Goal: Task Accomplishment & Management: Manage account settings

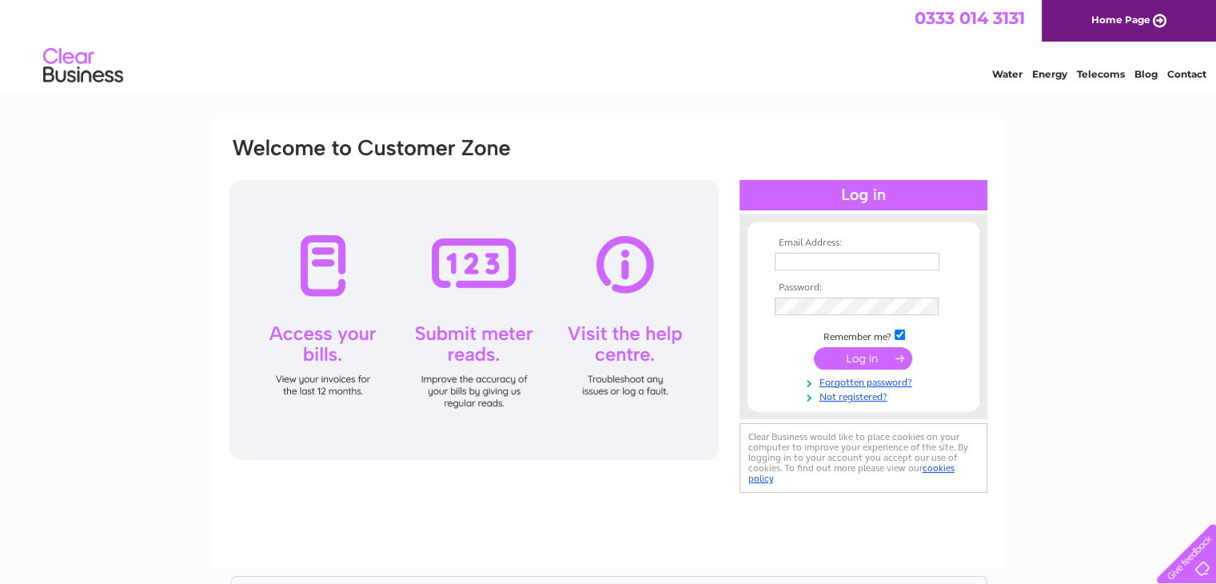
click at [800, 265] on input "text" at bounding box center [857, 262] width 165 height 18
type input "sandra.nicholls1@btinternet.com"
click at [851, 399] on link "Not registered?" at bounding box center [866, 395] width 182 height 15
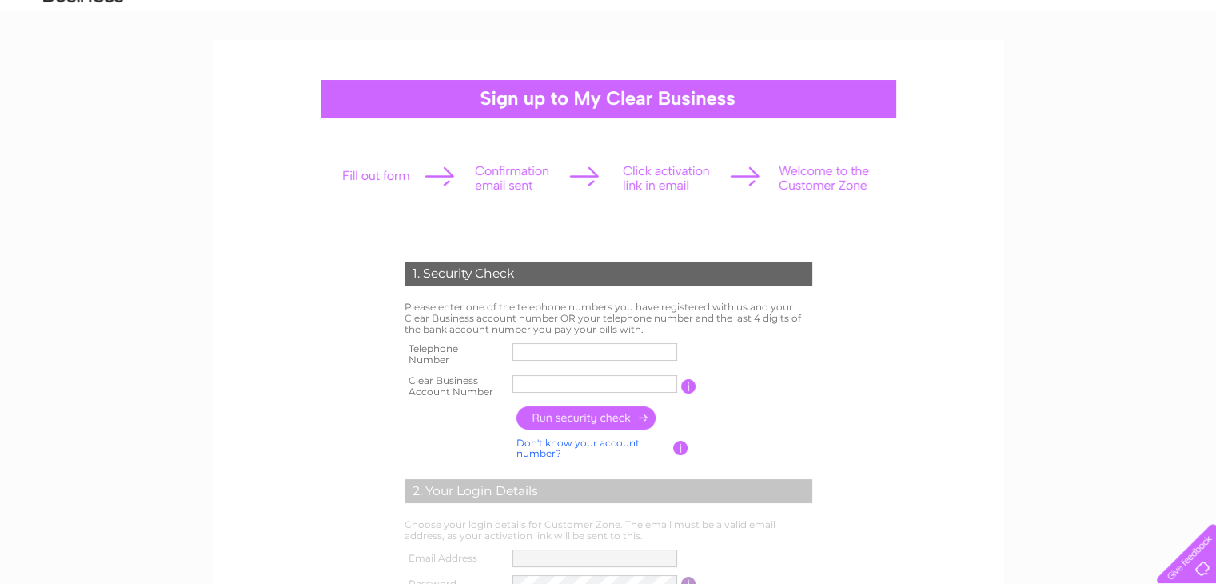
scroll to position [160, 0]
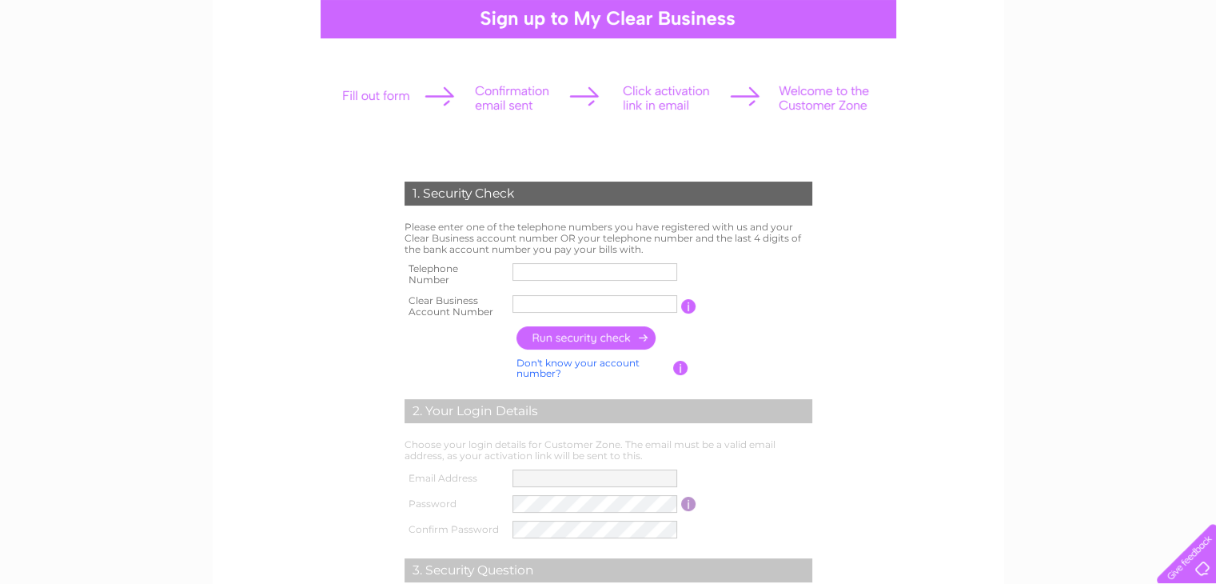
click at [536, 273] on input "text" at bounding box center [595, 272] width 165 height 18
type input "07800911398"
click at [568, 306] on input "text" at bounding box center [595, 304] width 165 height 18
type input "30324311"
click at [582, 342] on input "button" at bounding box center [587, 337] width 141 height 23
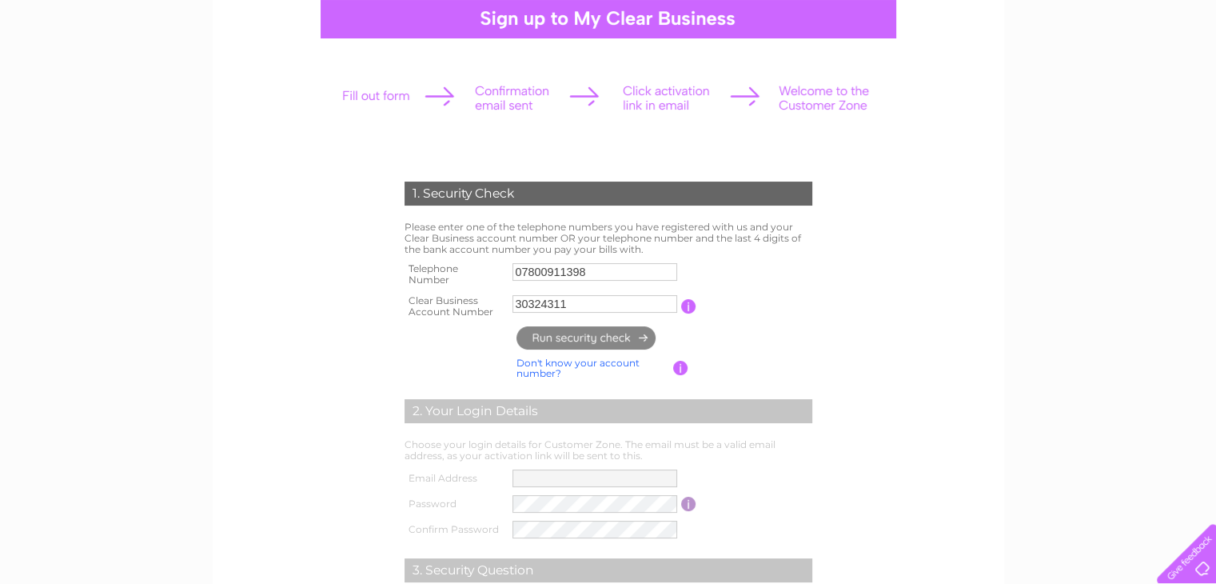
type input "**********"
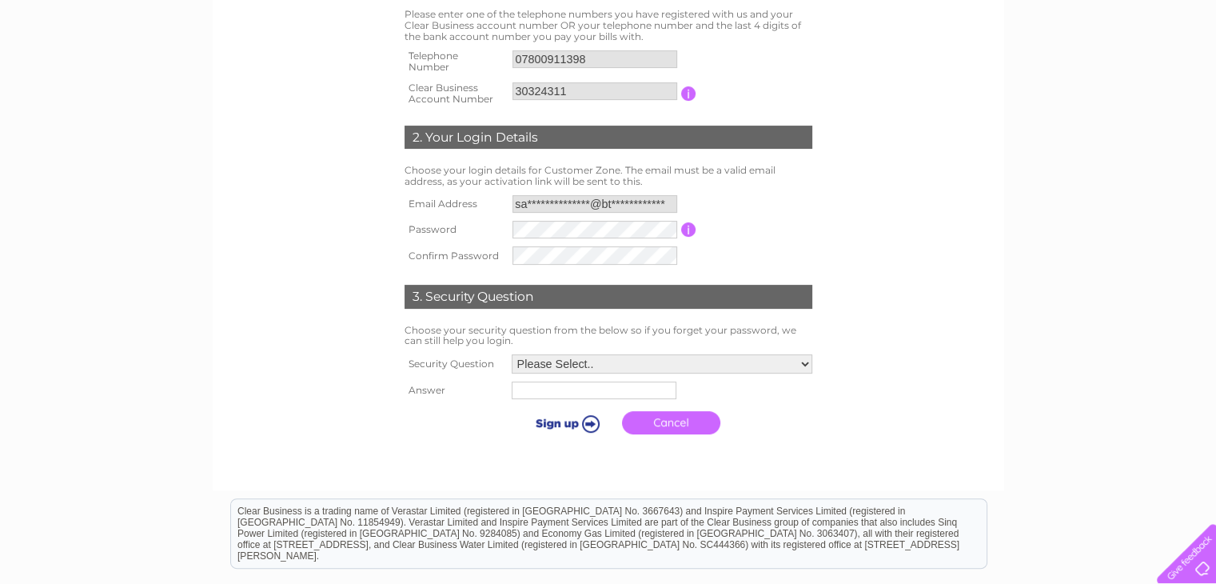
scroll to position [400, 0]
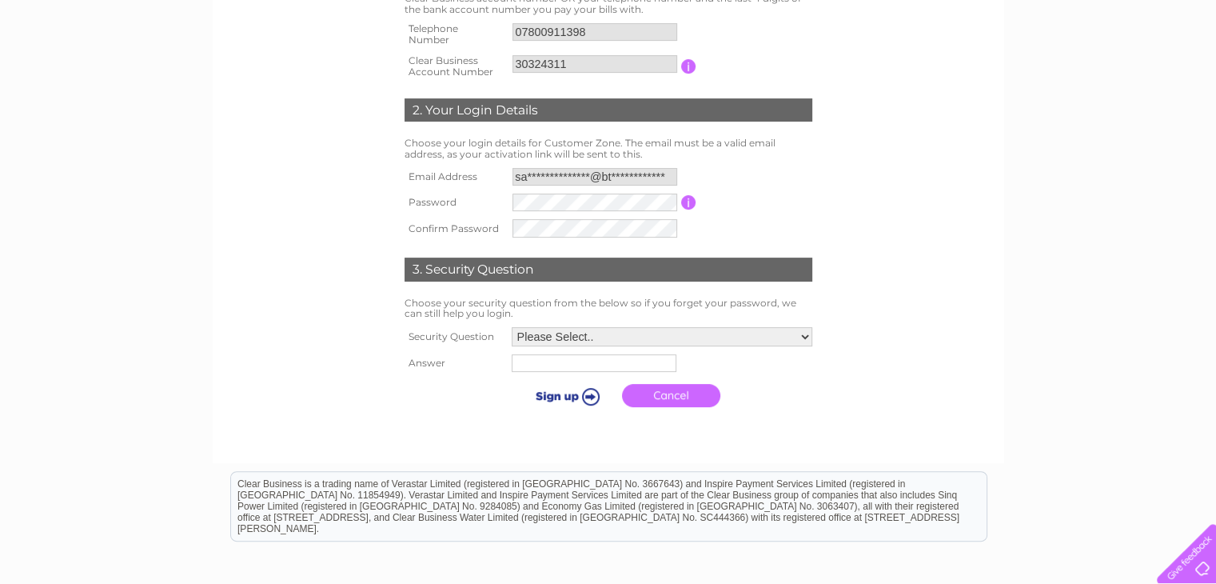
click at [686, 206] on input "button" at bounding box center [688, 202] width 15 height 14
click at [805, 340] on select "Please Select.. In what town or city was your first job? In what town or city d…" at bounding box center [662, 338] width 301 height 19
select select "5"
click at [510, 327] on select "Please Select.. In what town or city was your first job? In what town or city d…" at bounding box center [661, 337] width 302 height 21
click at [537, 359] on input "text" at bounding box center [592, 365] width 165 height 18
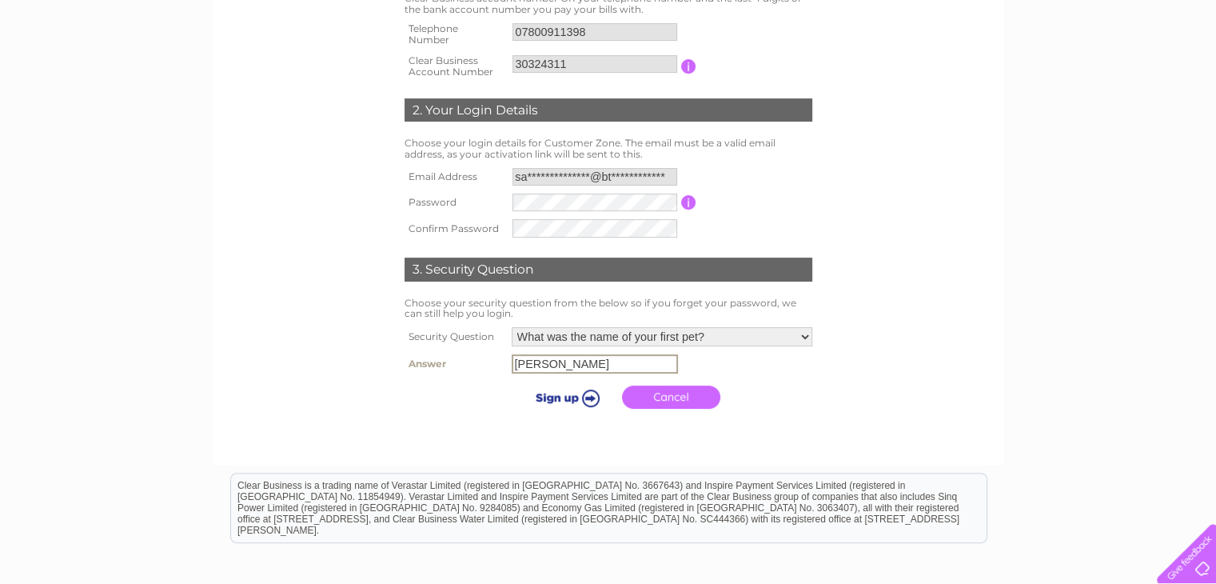
type input "Peggy"
click at [592, 396] on input "submit" at bounding box center [565, 397] width 98 height 22
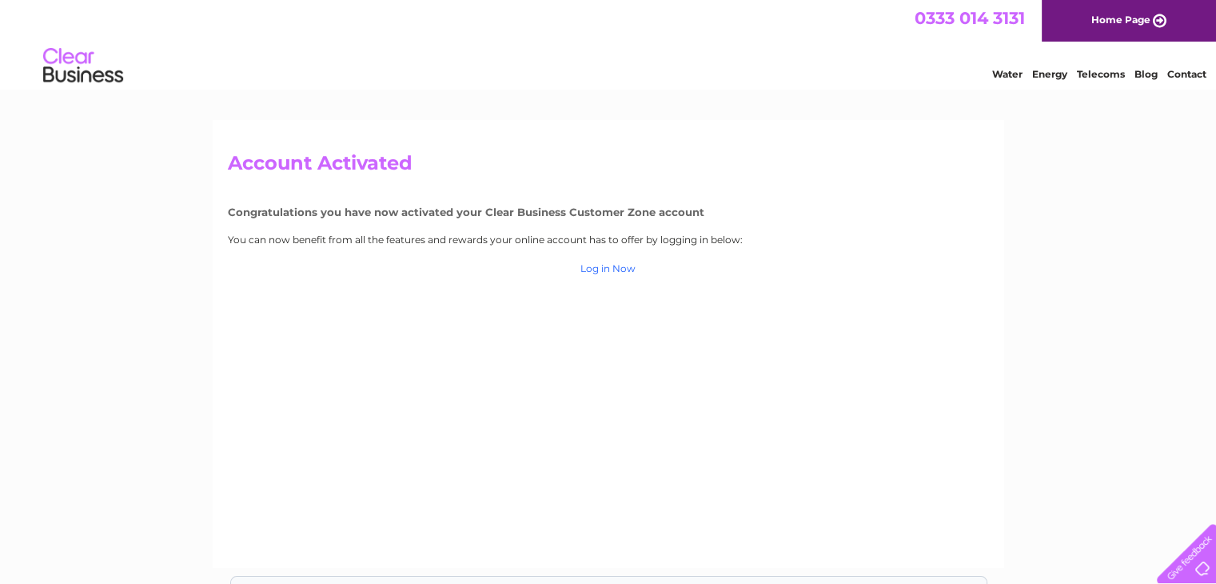
click at [605, 273] on link "Log in Now" at bounding box center [608, 268] width 55 height 12
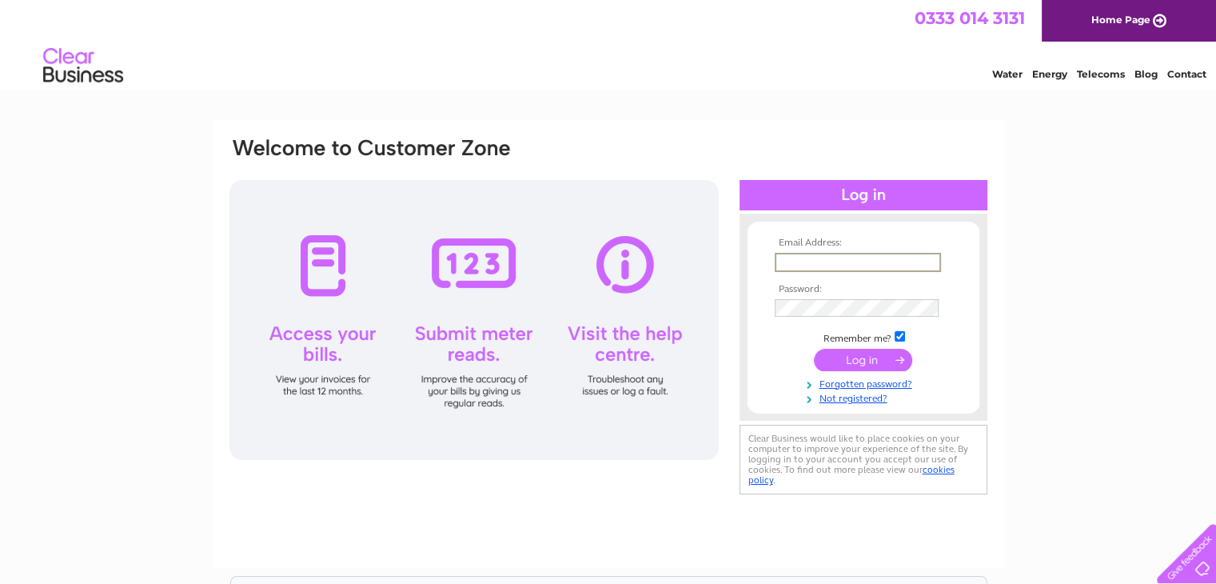
click at [797, 263] on input "text" at bounding box center [858, 262] width 166 height 19
type input "sandra.nicholls1@btinternet.com"
click at [864, 358] on input "submit" at bounding box center [863, 358] width 98 height 22
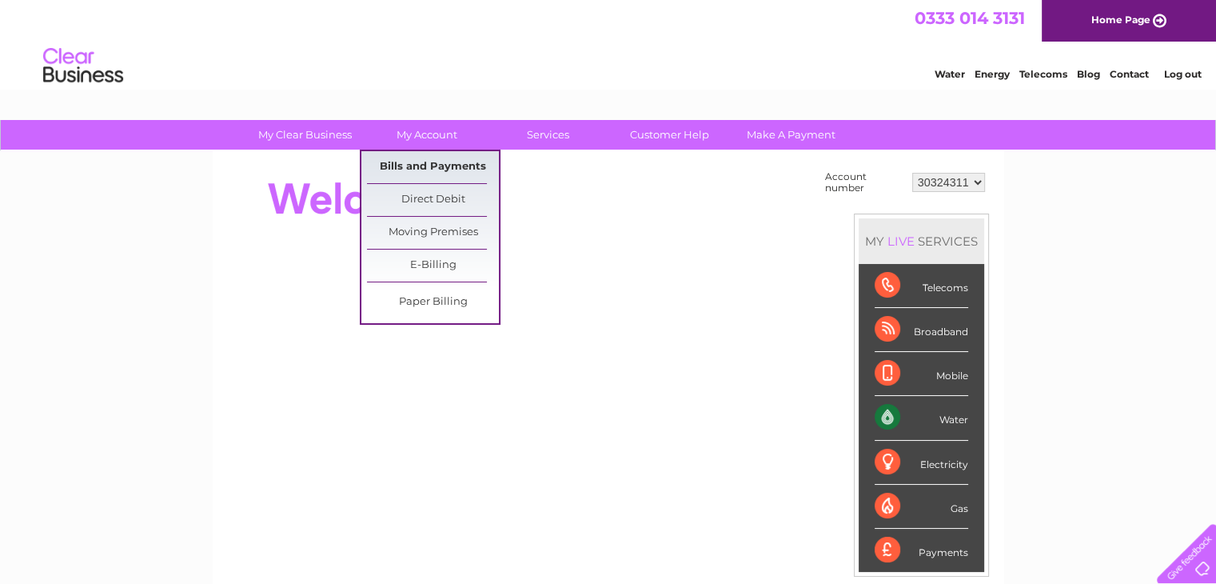
click at [422, 161] on link "Bills and Payments" at bounding box center [433, 167] width 132 height 32
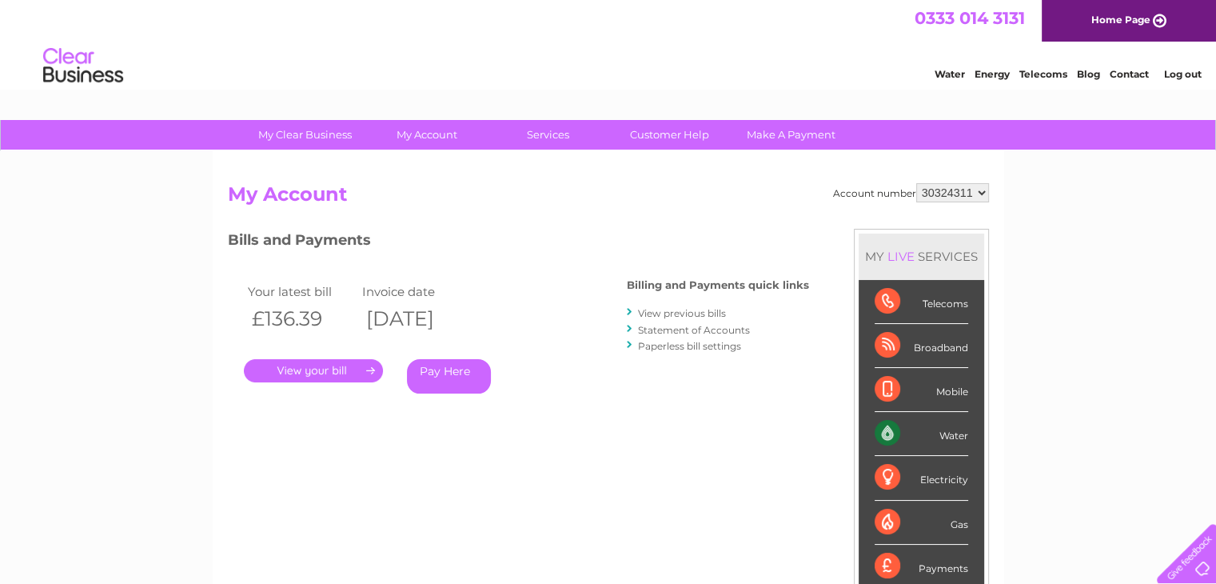
click at [306, 374] on link "." at bounding box center [313, 370] width 139 height 23
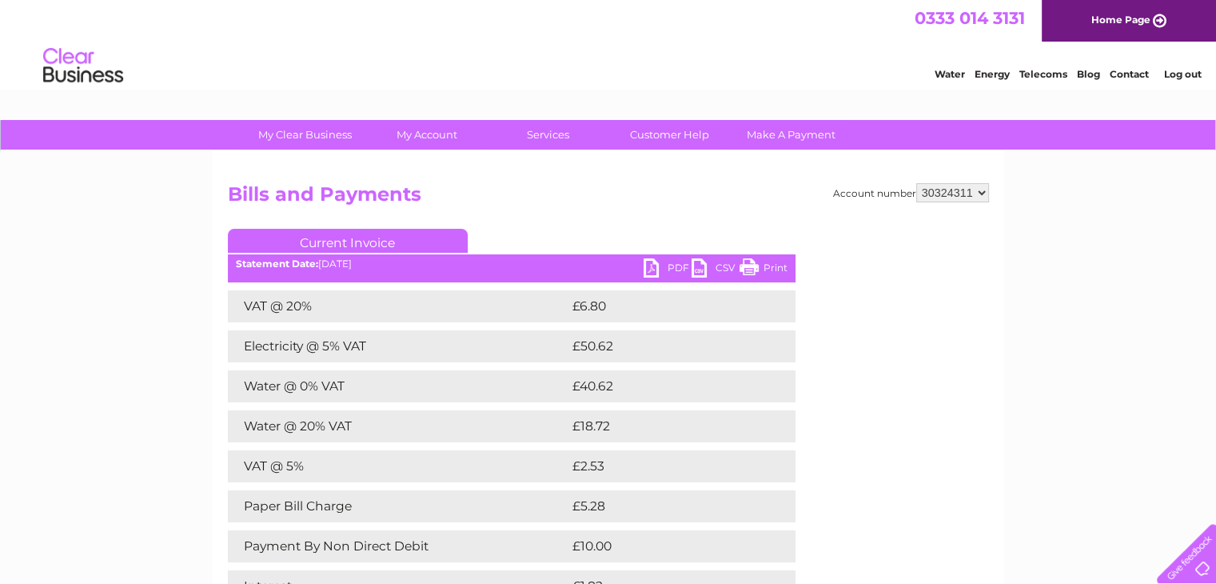
click at [765, 266] on link "Print" at bounding box center [764, 269] width 48 height 23
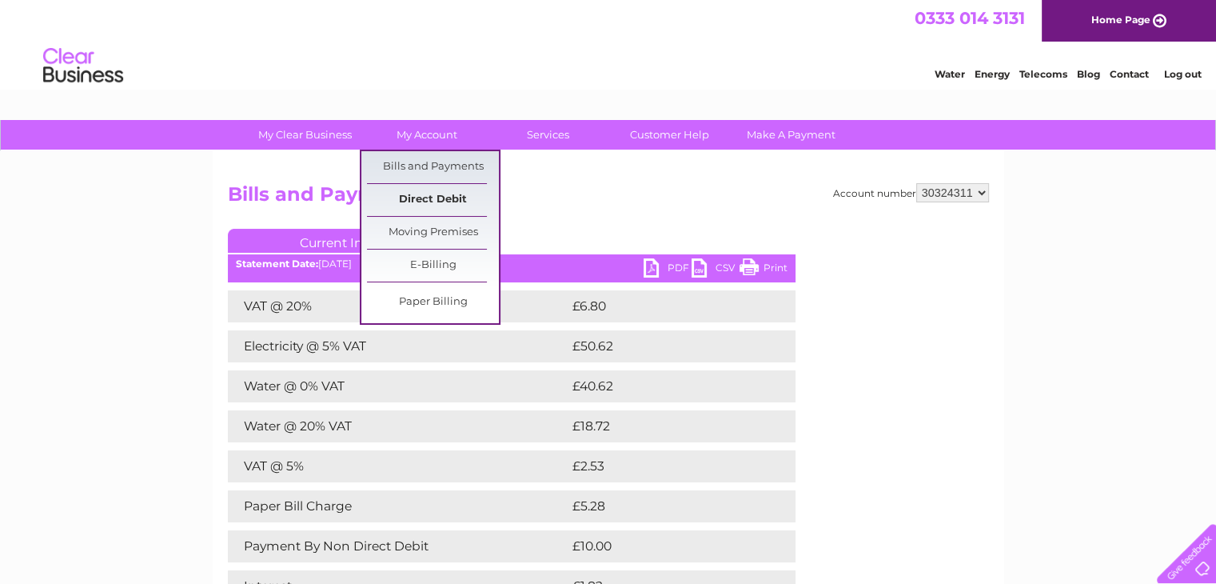
click at [421, 194] on link "Direct Debit" at bounding box center [433, 200] width 132 height 32
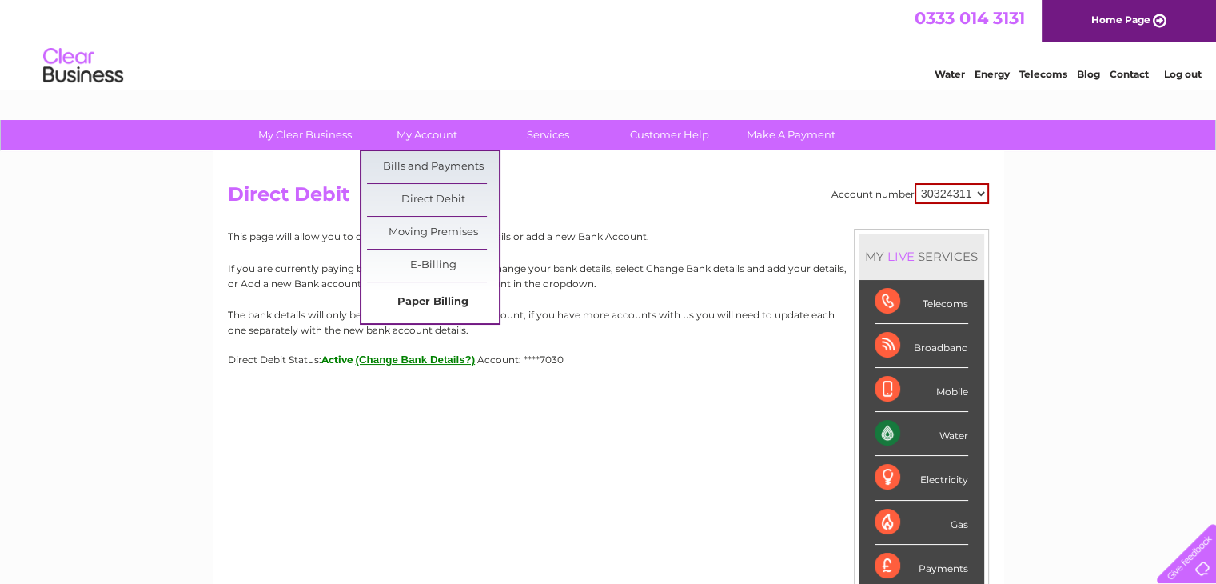
click at [433, 300] on link "Paper Billing" at bounding box center [433, 302] width 132 height 32
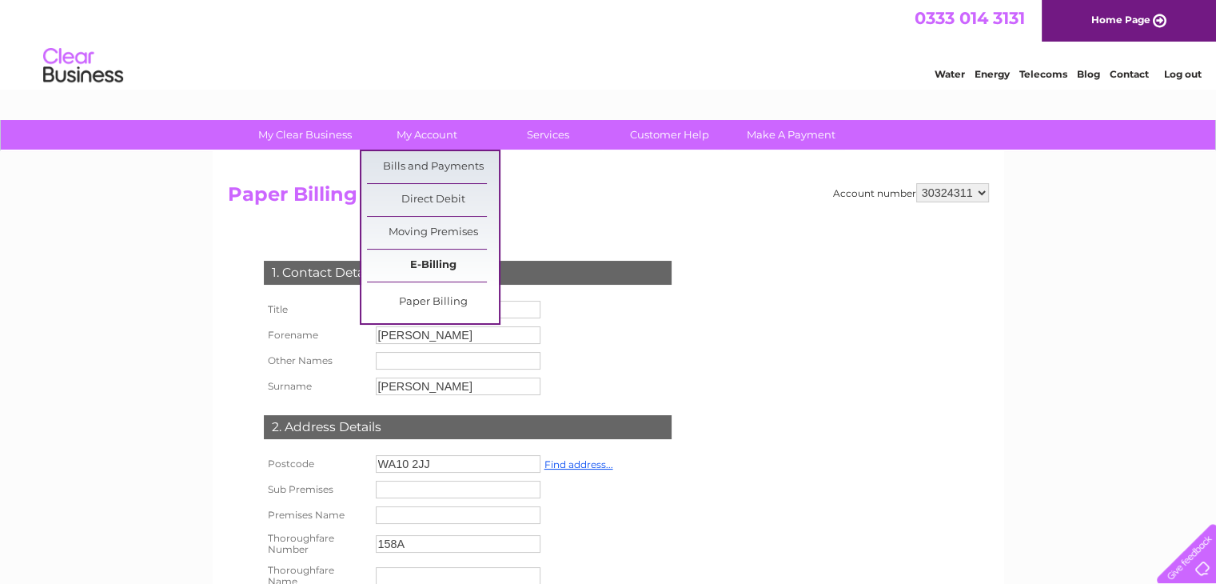
click at [421, 266] on link "E-Billing" at bounding box center [433, 266] width 132 height 32
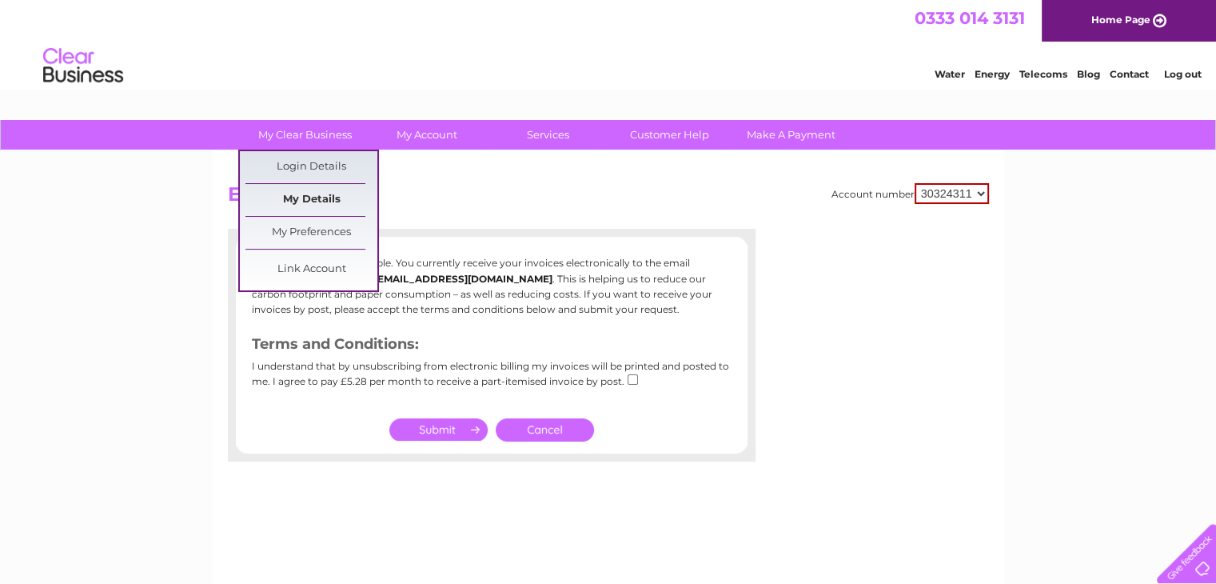
click at [292, 199] on link "My Details" at bounding box center [312, 200] width 132 height 32
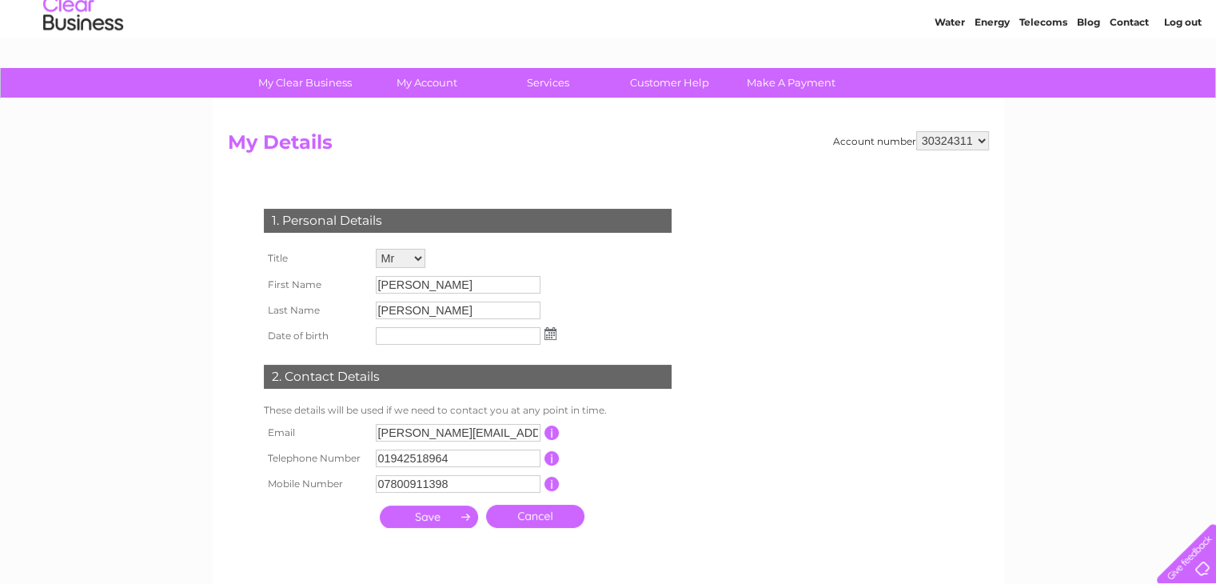
scroll to position [80, 0]
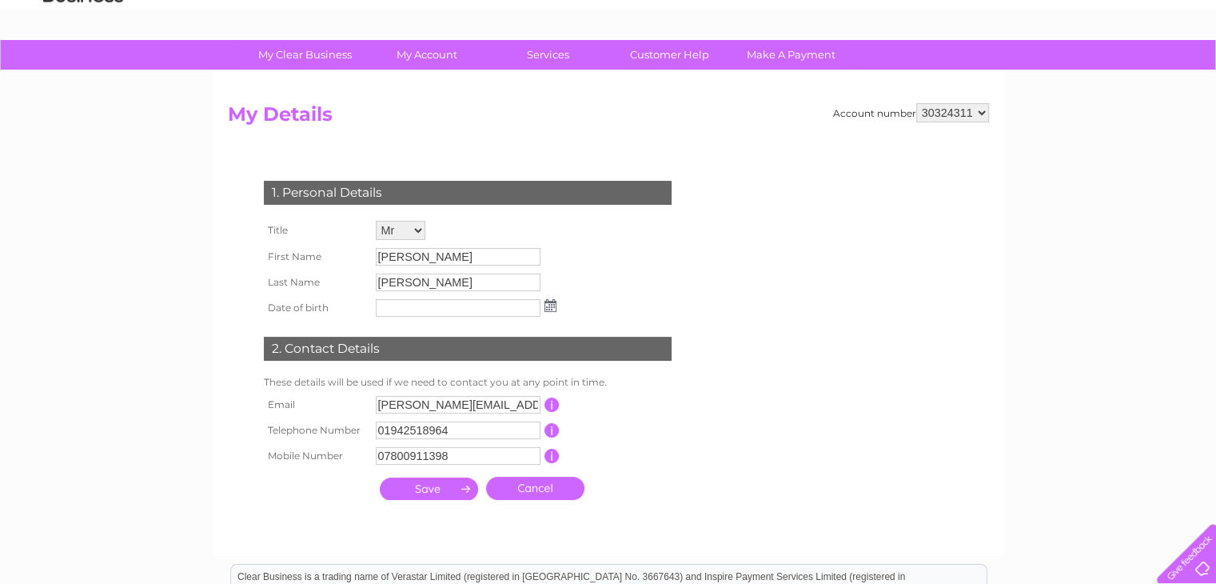
click at [417, 230] on select "Mr Mrs Ms Miss Dr Rev Prof Other" at bounding box center [401, 230] width 50 height 19
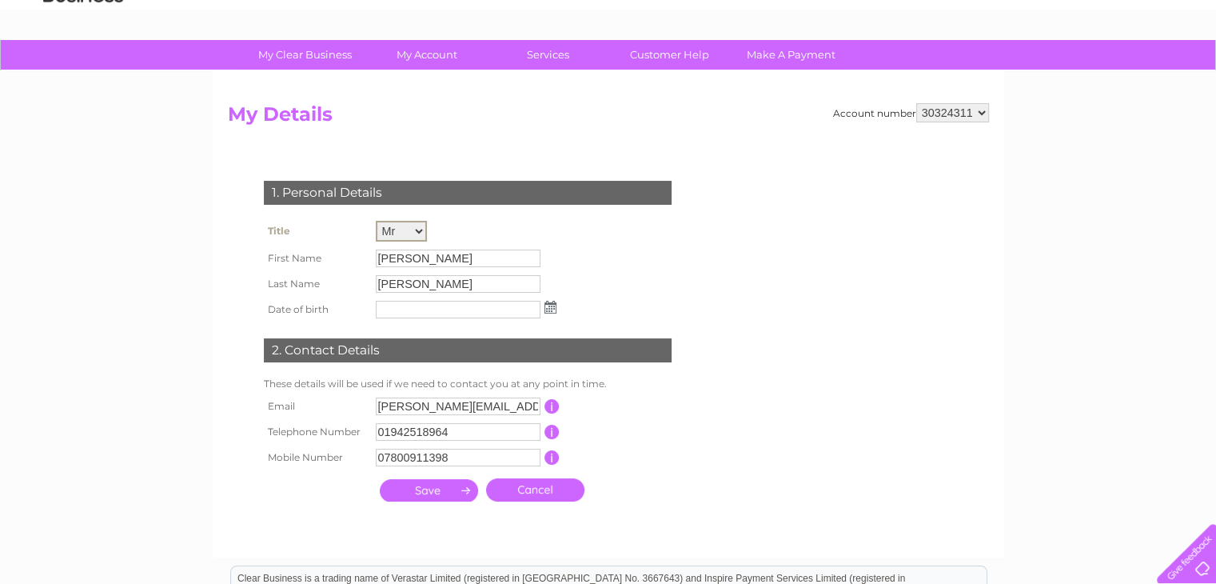
click at [376, 221] on select "Mr Mrs Ms Miss Dr Rev Prof Other" at bounding box center [401, 231] width 51 height 21
drag, startPoint x: 449, startPoint y: 260, endPoint x: 349, endPoint y: 249, distance: 100.6
click at [349, 249] on tr "First Name Phillip" at bounding box center [410, 257] width 301 height 27
click at [441, 290] on input "Asbridge" at bounding box center [459, 283] width 166 height 19
drag, startPoint x: 434, startPoint y: 280, endPoint x: 321, endPoint y: 293, distance: 114.3
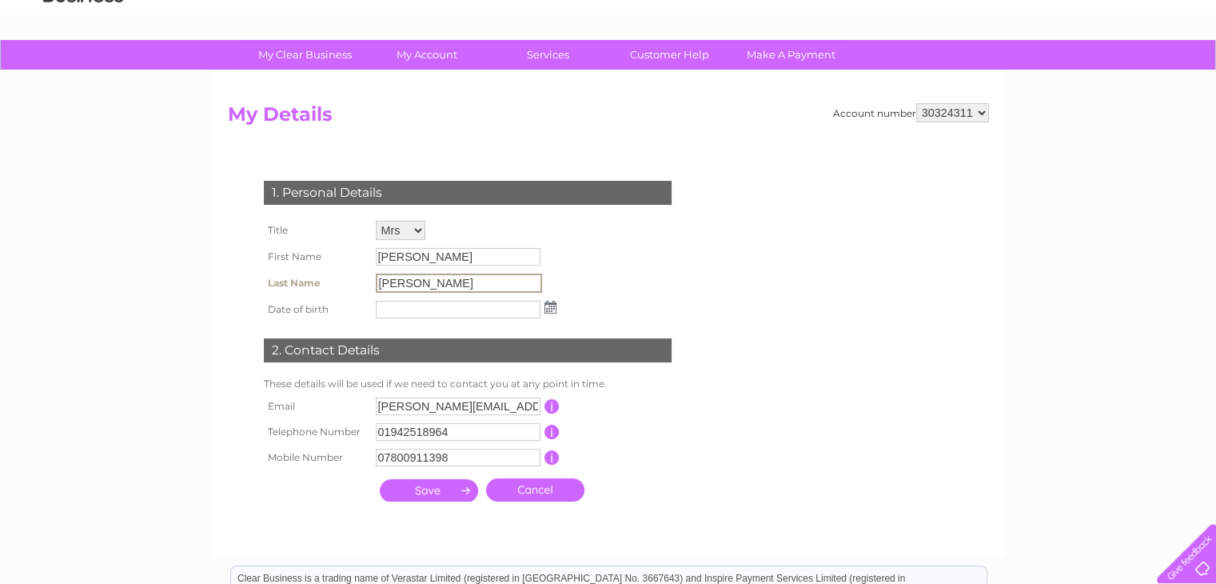
click at [321, 293] on tr "Last Name Asbridge" at bounding box center [410, 283] width 301 height 27
click at [419, 231] on select "Mr Mrs Ms Miss Dr Rev Prof Other" at bounding box center [401, 231] width 51 height 21
select select "Mr"
click at [376, 221] on select "Mr Mrs Ms Miss Dr Rev Prof Other" at bounding box center [401, 231] width 51 height 21
click at [490, 222] on td "Mr Mrs Ms Miss Dr Rev Prof Other" at bounding box center [466, 231] width 189 height 29
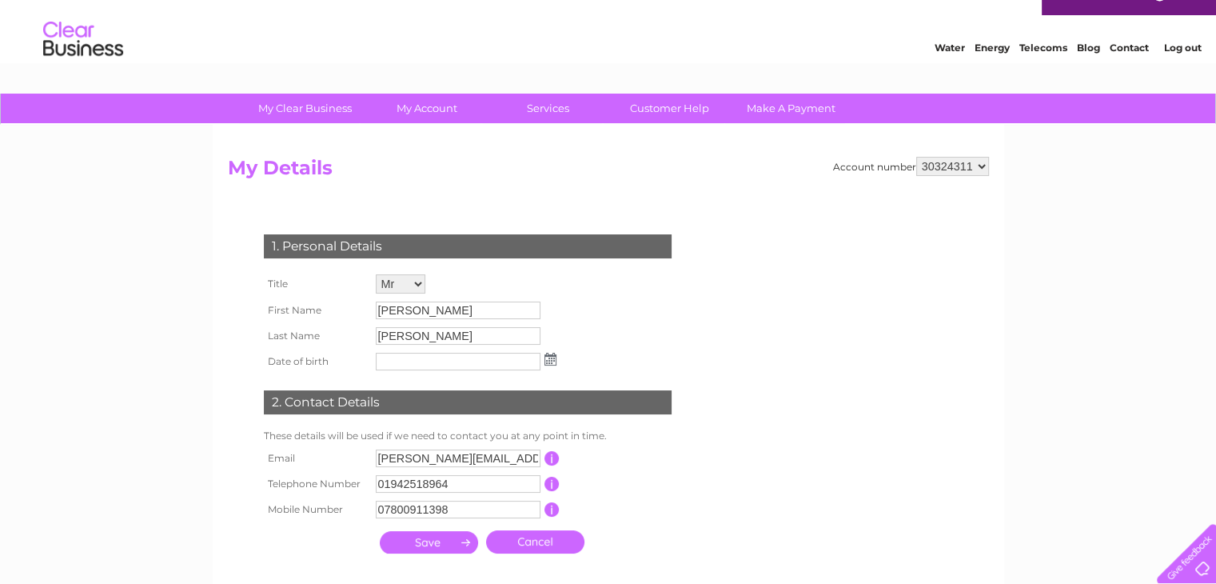
scroll to position [0, 0]
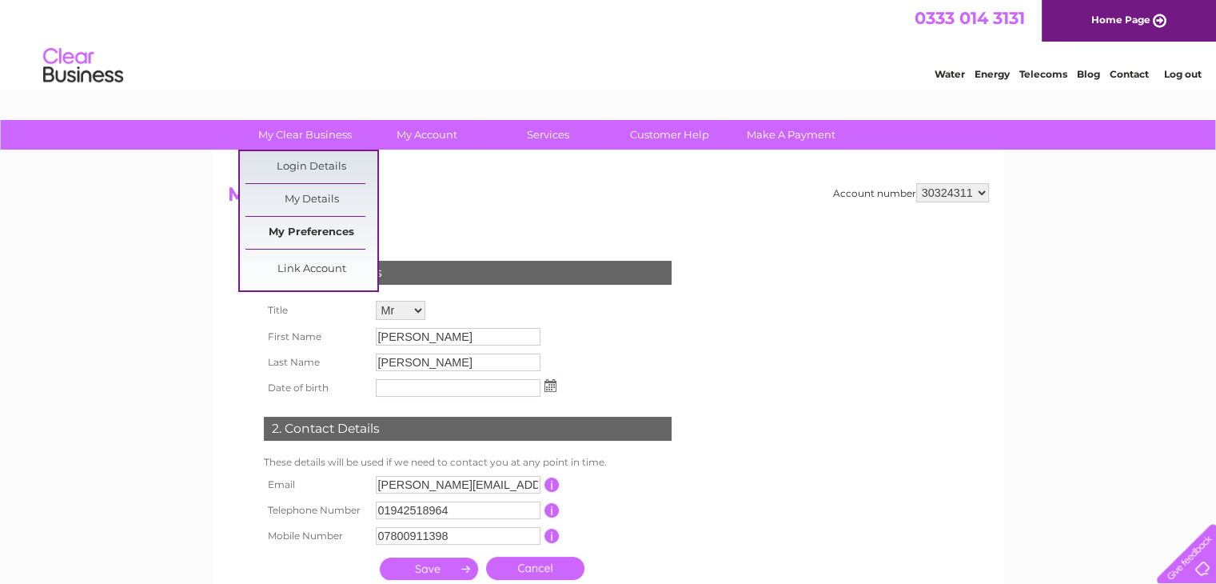
click at [320, 224] on link "My Preferences" at bounding box center [312, 233] width 132 height 32
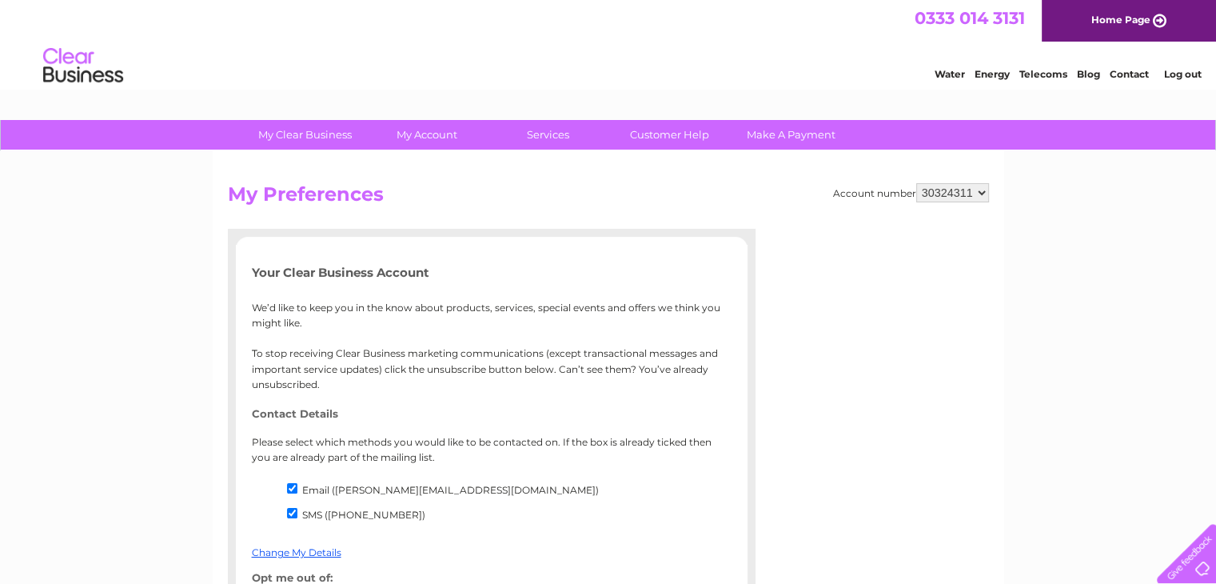
click at [1190, 74] on link "Log out" at bounding box center [1183, 74] width 38 height 12
